Goal: Task Accomplishment & Management: Manage account settings

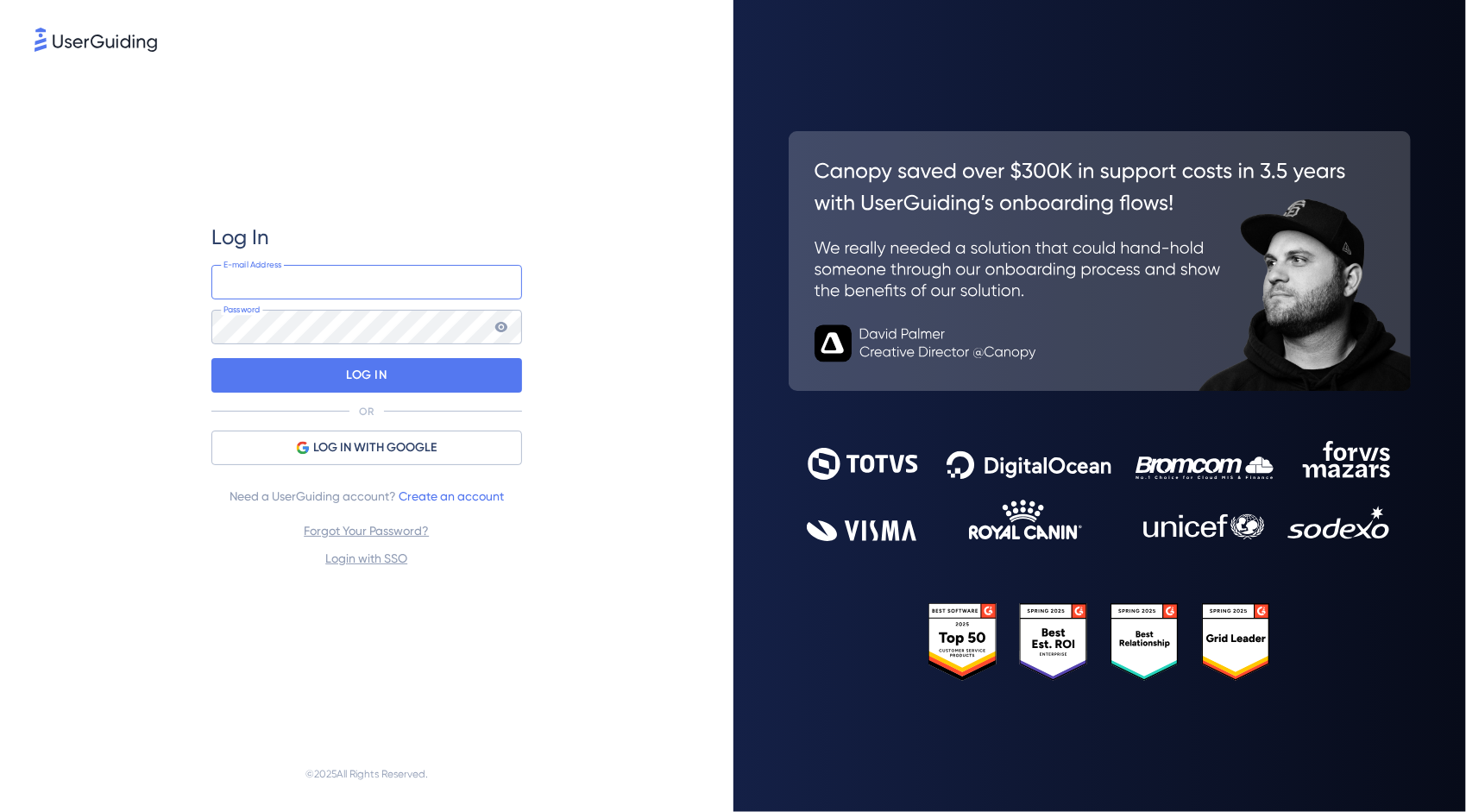
click at [361, 273] on input "email" at bounding box center [366, 282] width 310 height 35
click at [402, 240] on div "Log In" at bounding box center [366, 237] width 310 height 28
click at [371, 263] on div "Log In E-mail Address Password LOG IN OR LOG IN WITH GOOGLE Need a UserGuiding …" at bounding box center [366, 395] width 310 height 345
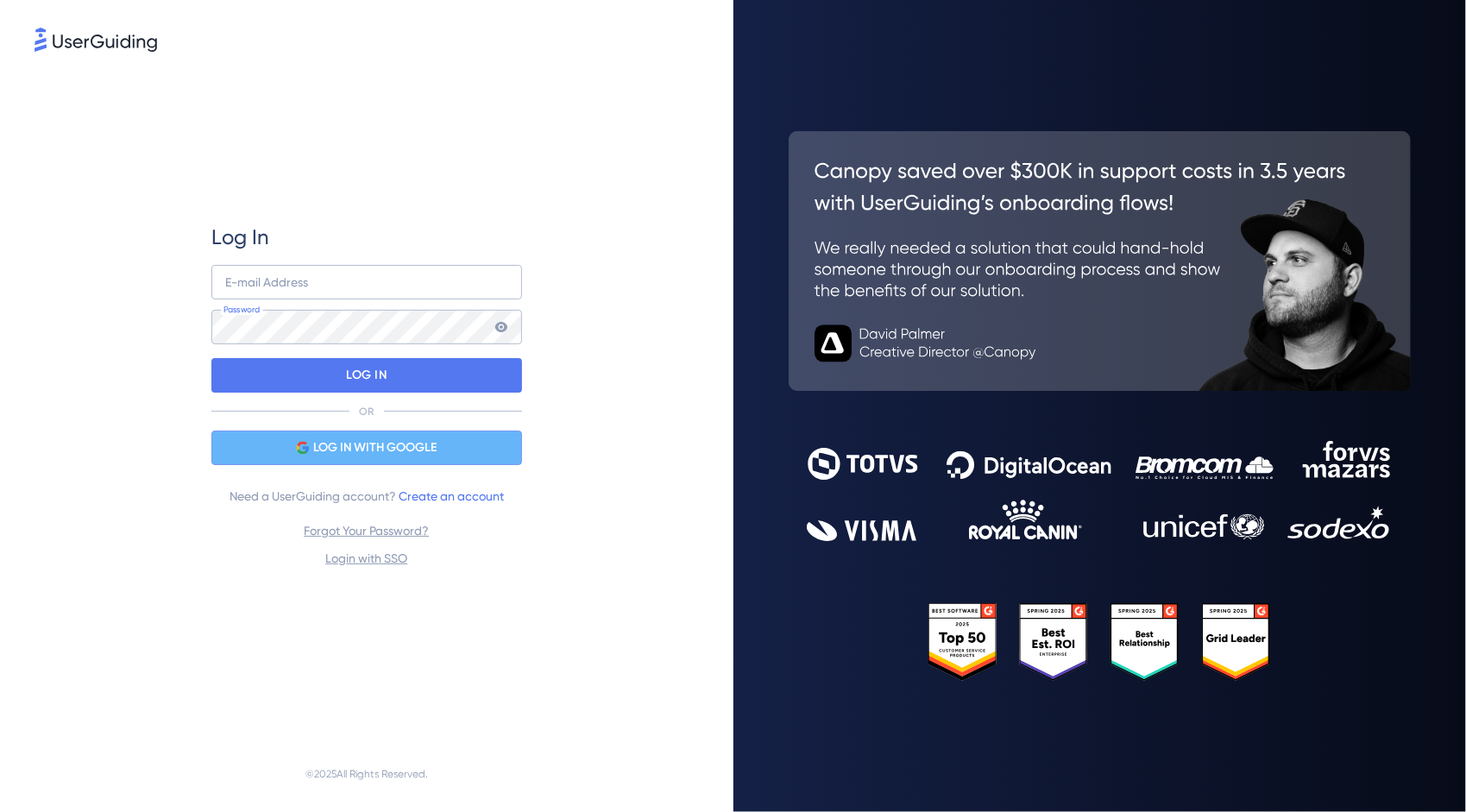
click at [330, 441] on span "LOG IN WITH GOOGLE" at bounding box center [375, 447] width 124 height 20
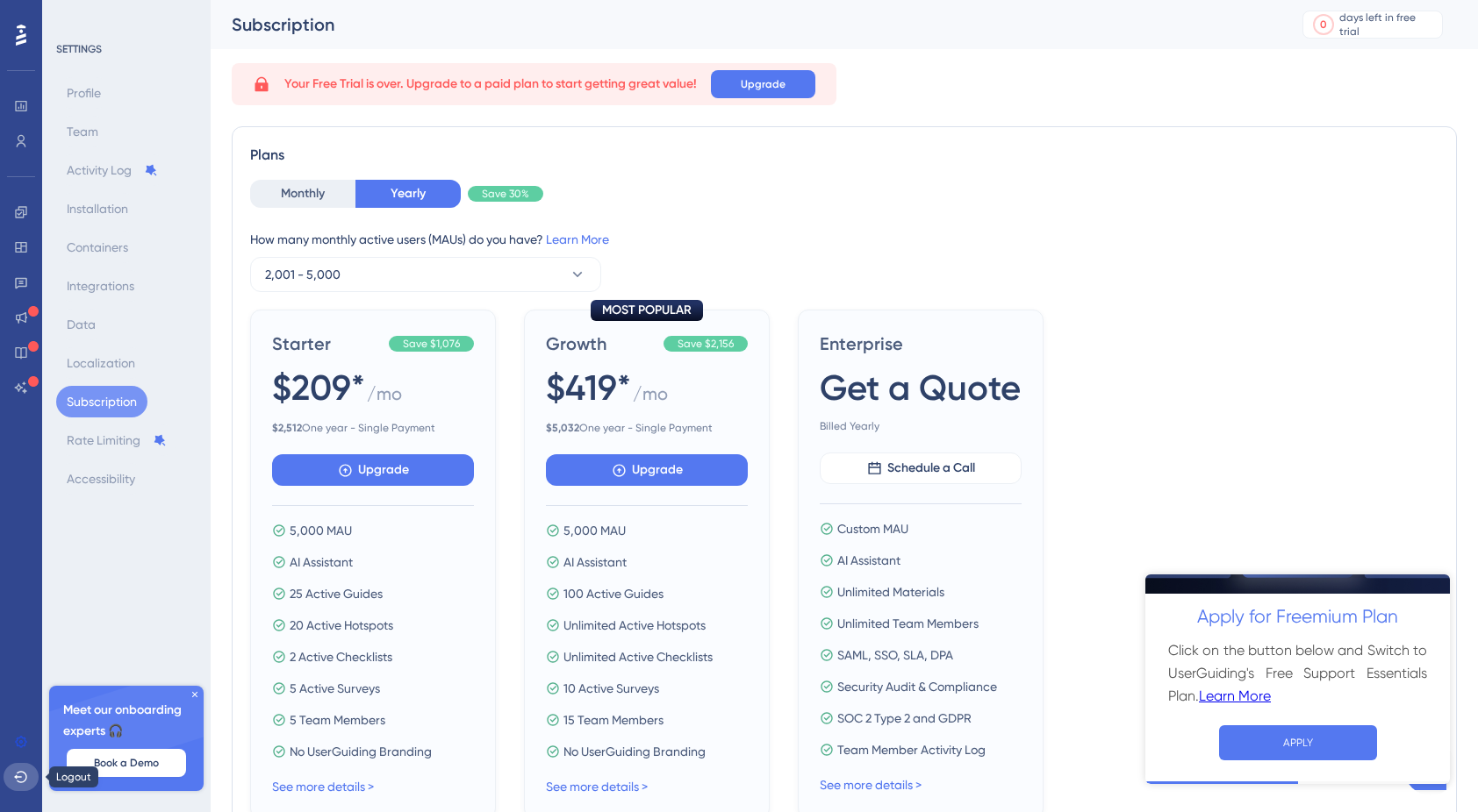
click at [23, 776] on icon at bounding box center [21, 777] width 14 height 14
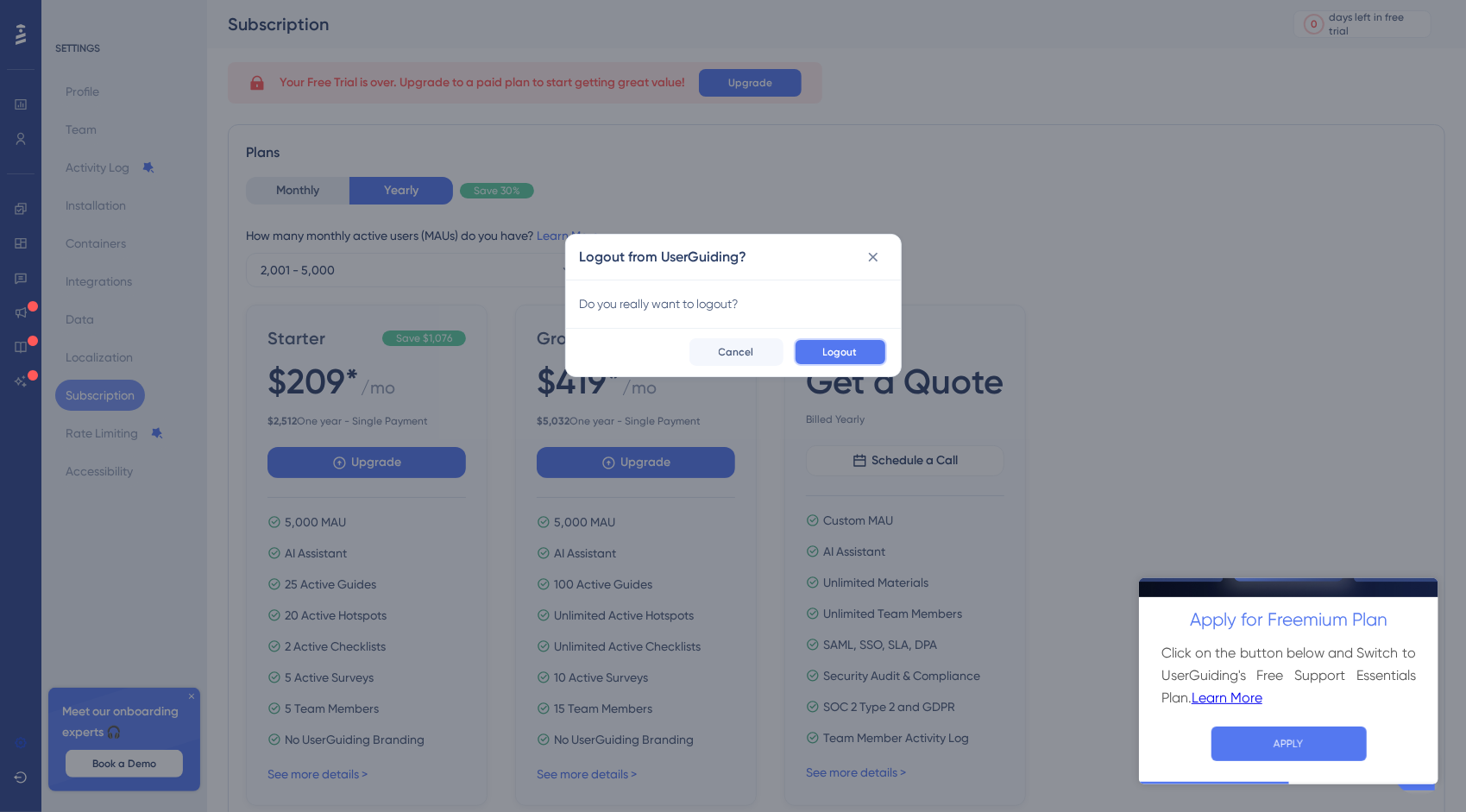
click at [812, 351] on button "Logout" at bounding box center [840, 352] width 93 height 28
